Goal: Information Seeking & Learning: Learn about a topic

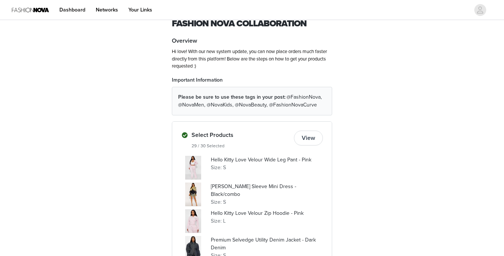
scroll to position [31, 0]
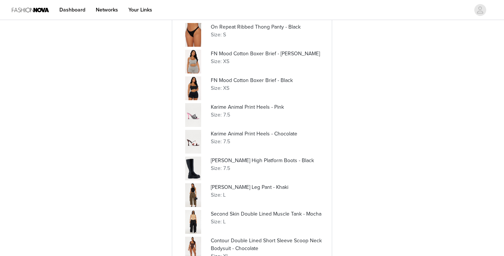
scroll to position [520, 0]
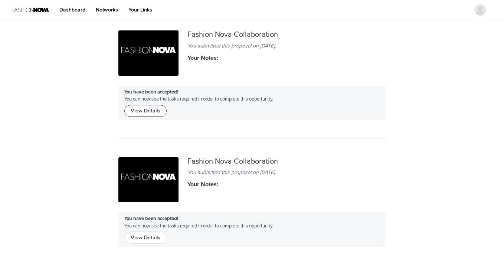
click at [151, 112] on button "View Details" at bounding box center [145, 111] width 42 height 12
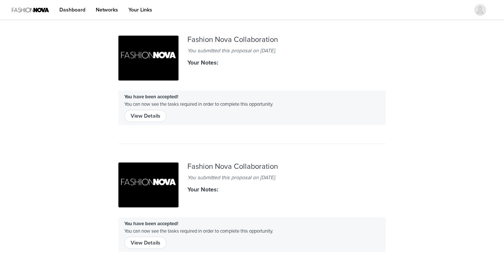
scroll to position [124, 0]
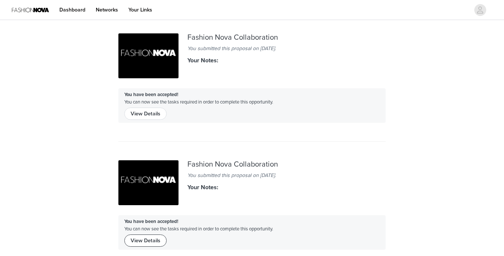
click at [148, 243] on button "View Details" at bounding box center [145, 241] width 42 height 12
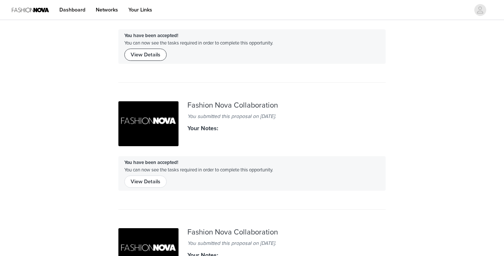
scroll to position [310, 0]
click at [143, 179] on button "View Details" at bounding box center [145, 181] width 42 height 12
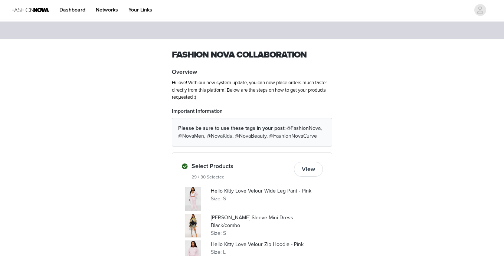
click at [311, 166] on button "View" at bounding box center [308, 169] width 29 height 15
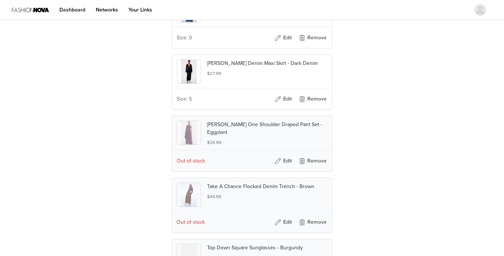
scroll to position [1845, 0]
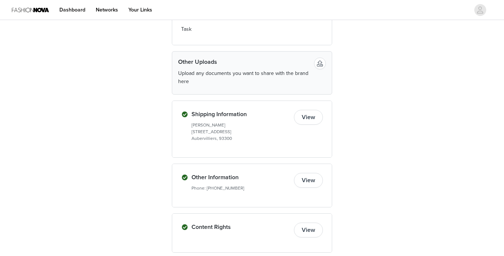
scroll to position [811, 0]
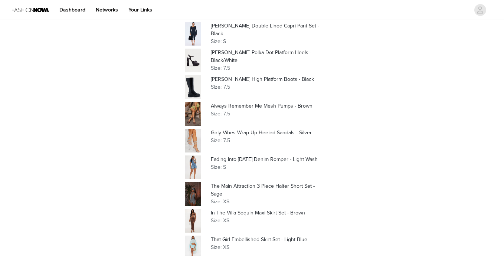
scroll to position [274, 0]
